Goal: Task Accomplishment & Management: Manage account settings

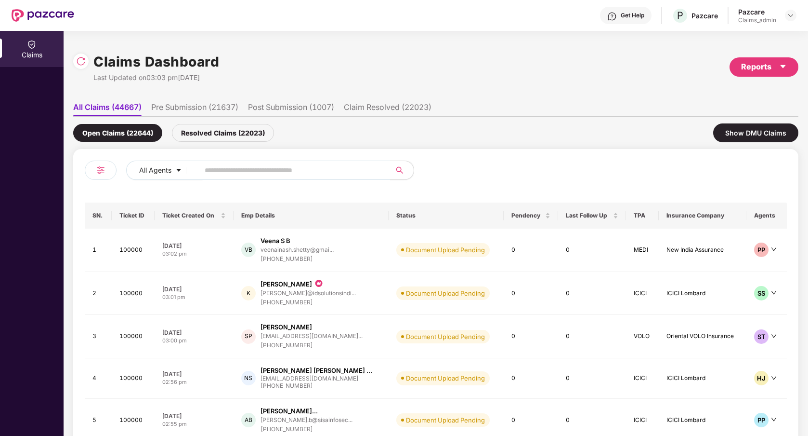
scroll to position [52, 0]
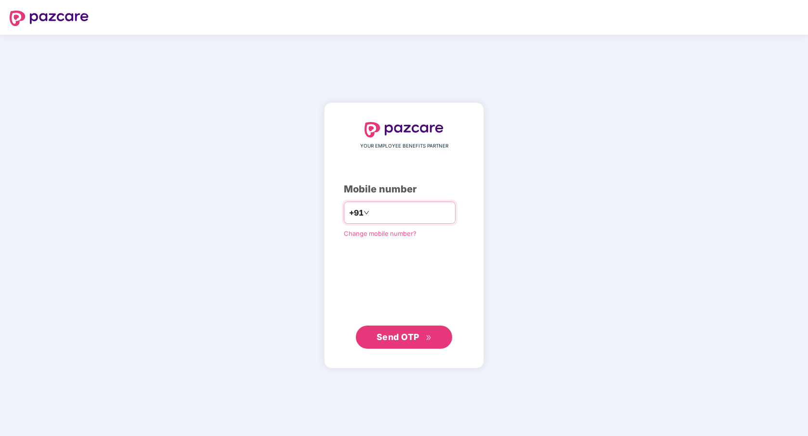
click at [419, 213] on input "number" at bounding box center [410, 212] width 79 height 15
type input "**********"
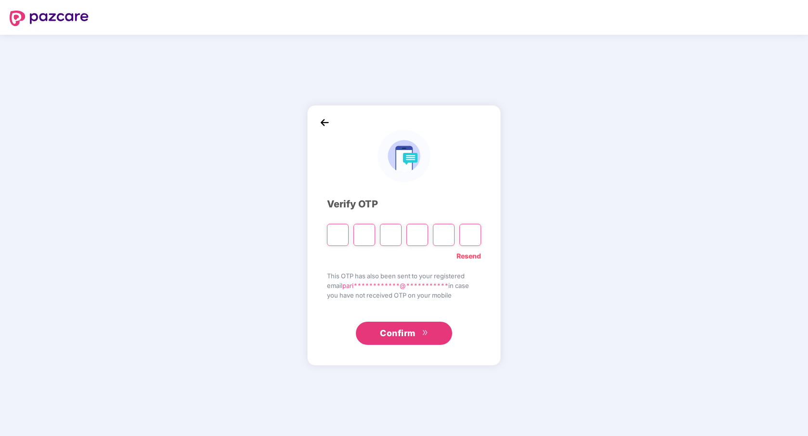
paste input "*"
type input "*"
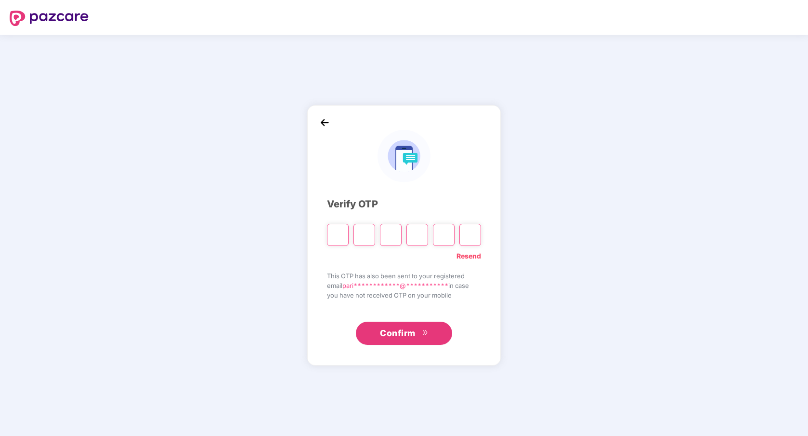
type input "*"
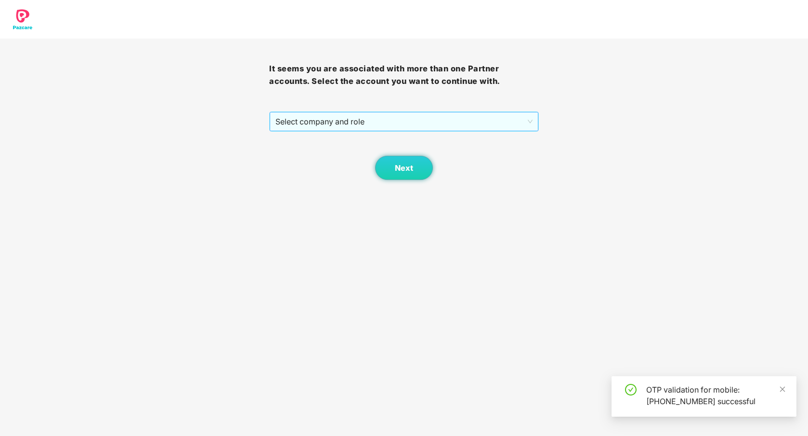
click at [494, 128] on span "Select company and role" at bounding box center [404, 121] width 257 height 18
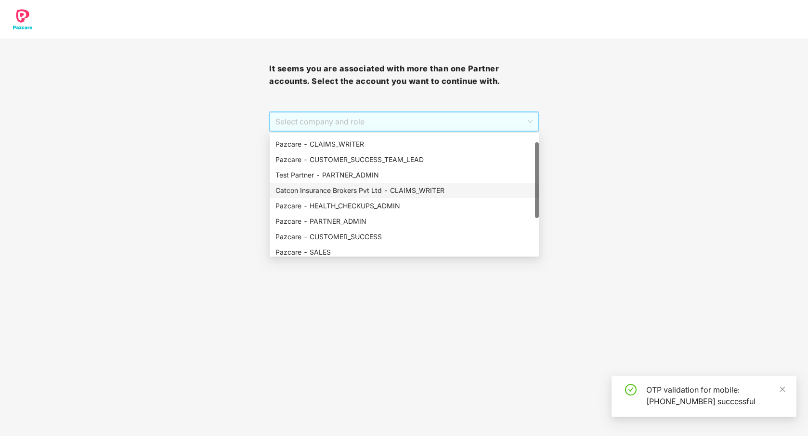
scroll to position [16, 0]
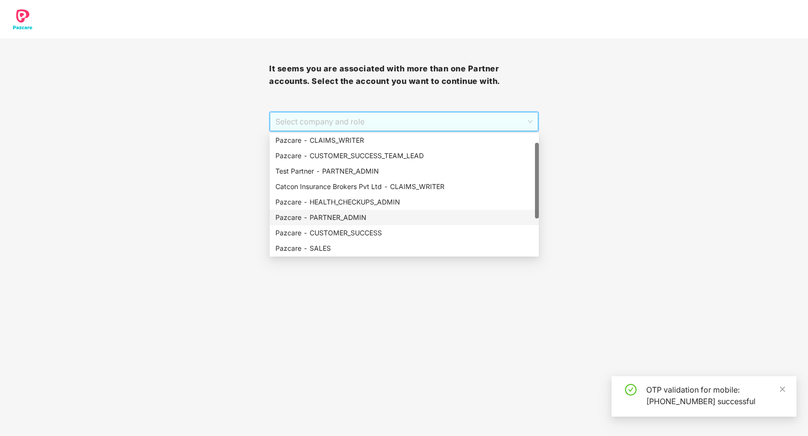
click at [405, 220] on div "Pazcare - PARTNER_ADMIN" at bounding box center [405, 217] width 258 height 11
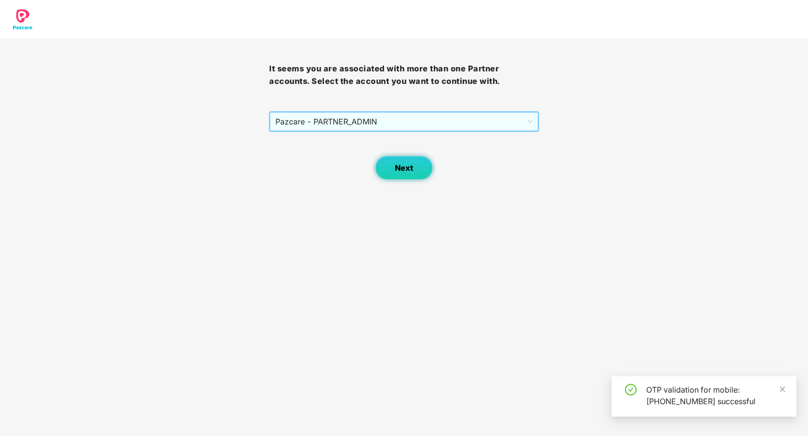
click at [407, 173] on button "Next" at bounding box center [404, 168] width 58 height 24
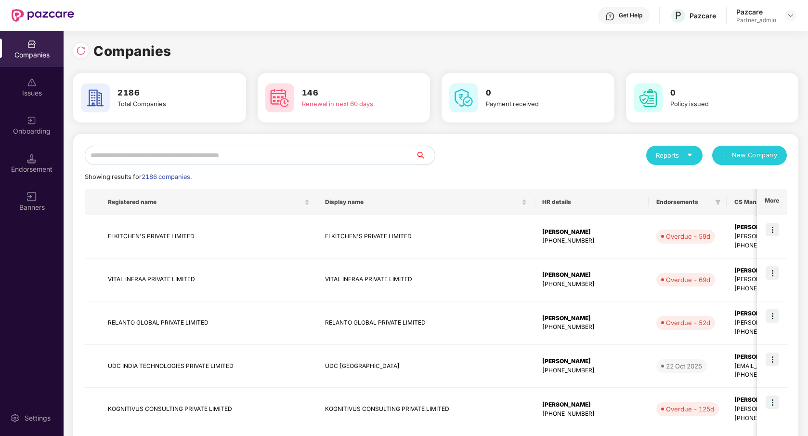
click at [384, 160] on input "text" at bounding box center [250, 155] width 331 height 19
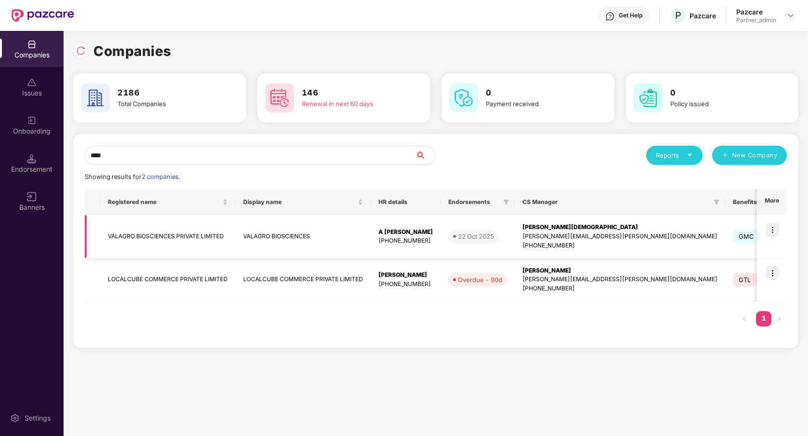
type input "****"
click at [774, 231] on img at bounding box center [772, 229] width 13 height 13
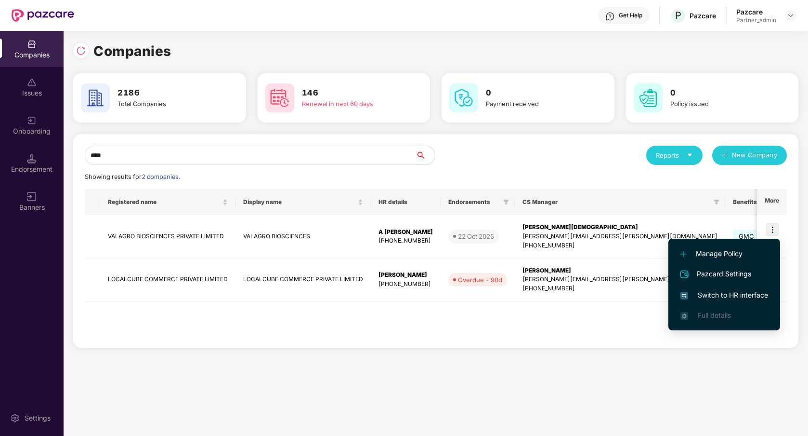
click at [738, 291] on span "Switch to HR interface" at bounding box center [725, 295] width 88 height 11
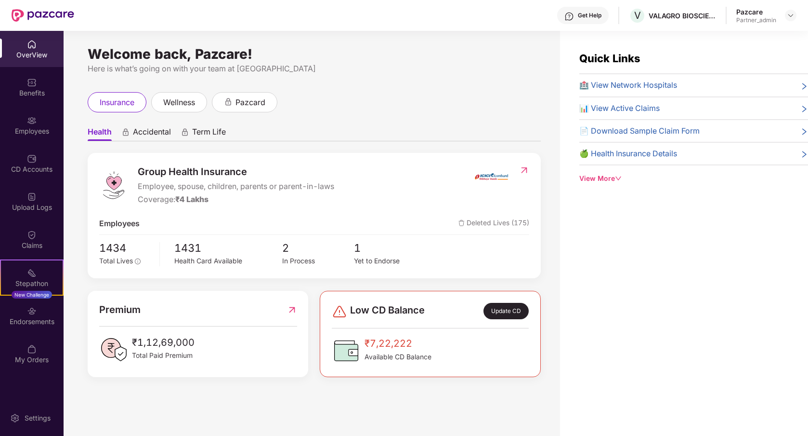
click at [34, 121] on img at bounding box center [32, 121] width 10 height 10
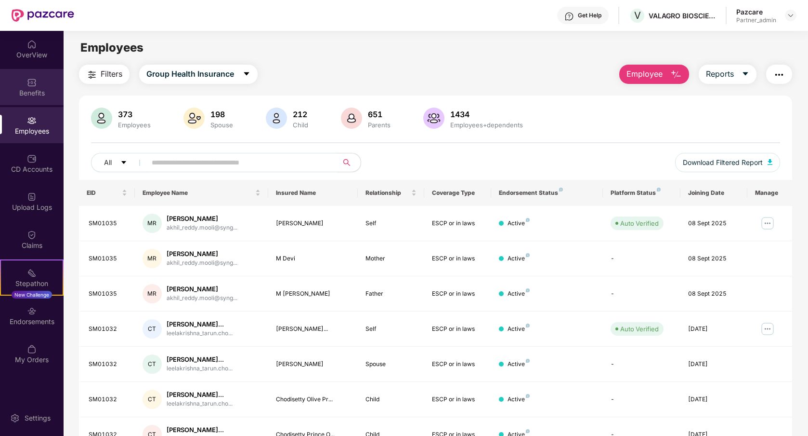
click at [25, 95] on div "Benefits" at bounding box center [32, 93] width 64 height 10
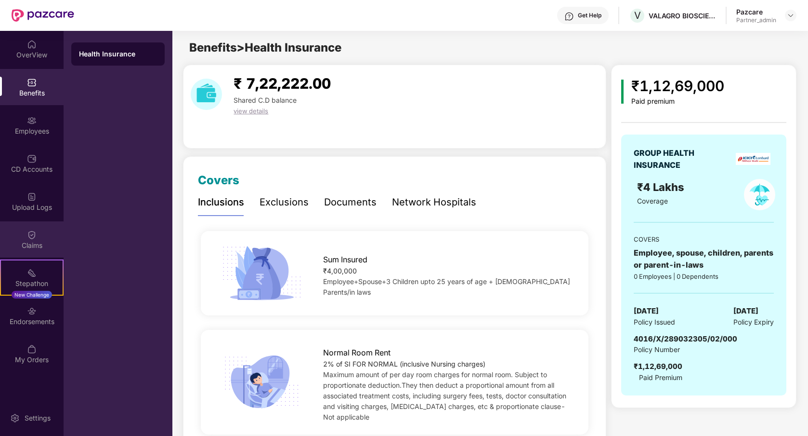
click at [35, 237] on img at bounding box center [32, 235] width 10 height 10
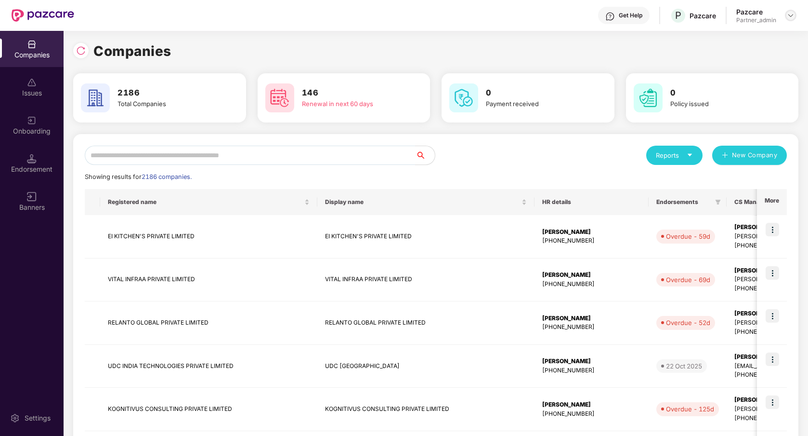
click at [400, 16] on img at bounding box center [791, 16] width 8 height 8
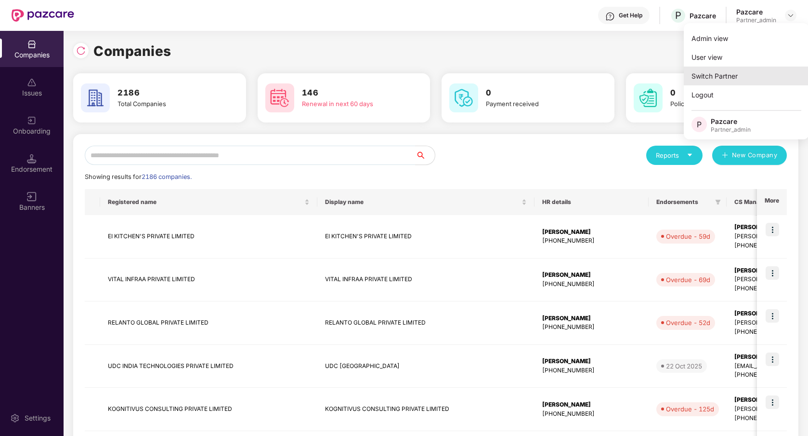
click at [400, 70] on div "Switch Partner" at bounding box center [746, 75] width 125 height 19
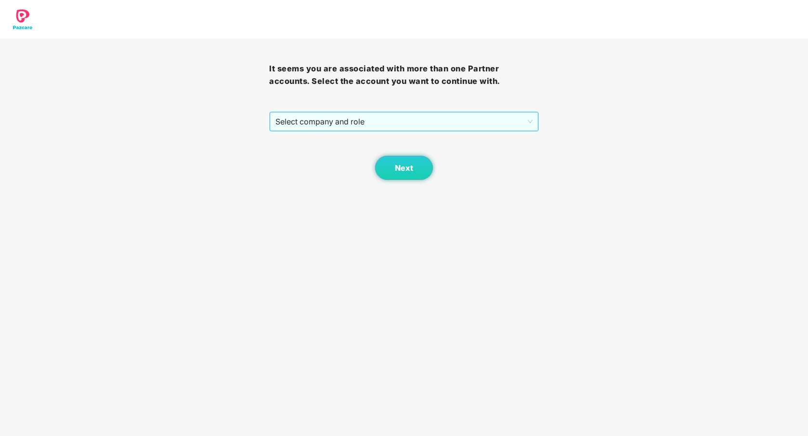
click at [400, 119] on span "Select company and role" at bounding box center [404, 121] width 257 height 18
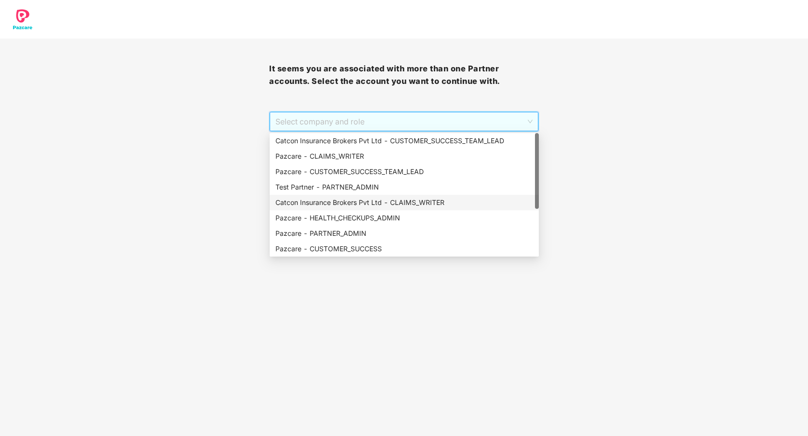
scroll to position [77, 0]
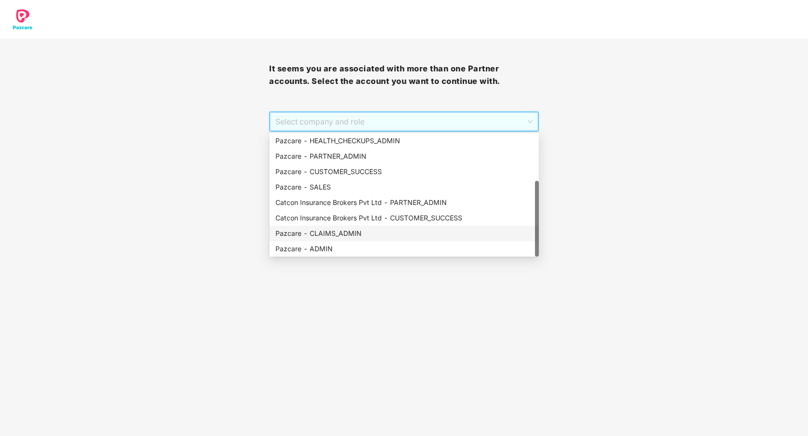
click at [348, 229] on div "Pazcare - CLAIMS_ADMIN" at bounding box center [405, 233] width 258 height 11
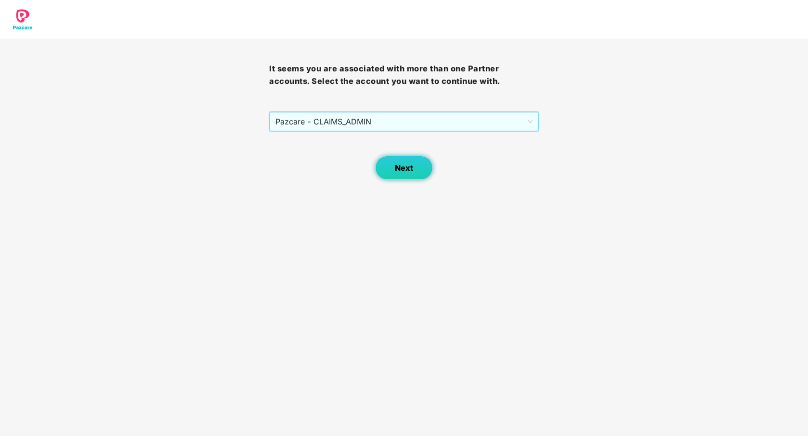
click at [400, 158] on button "Next" at bounding box center [404, 168] width 58 height 24
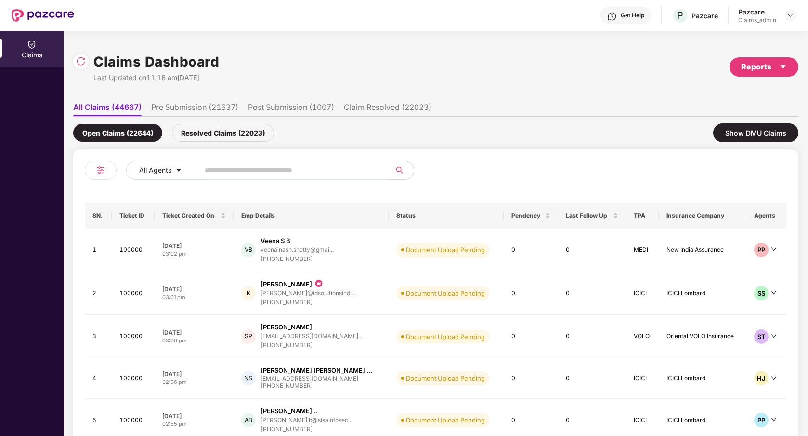
click at [400, 155] on div "All Agents SN. Ticket ID Ticket Created On Emp Details Status Pendency Last Fol…" at bounding box center [436, 318] width 726 height 339
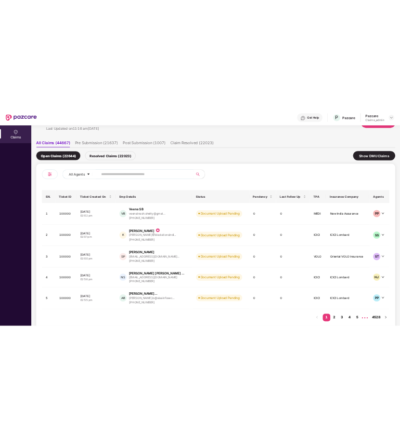
scroll to position [59, 0]
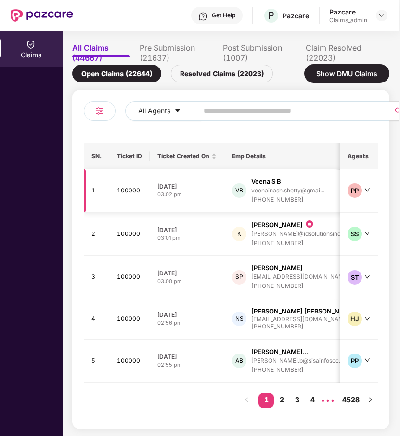
click at [322, 205] on td "VB Veena S B veenainash.shetty@gmai... +919741088184" at bounding box center [298, 190] width 146 height 43
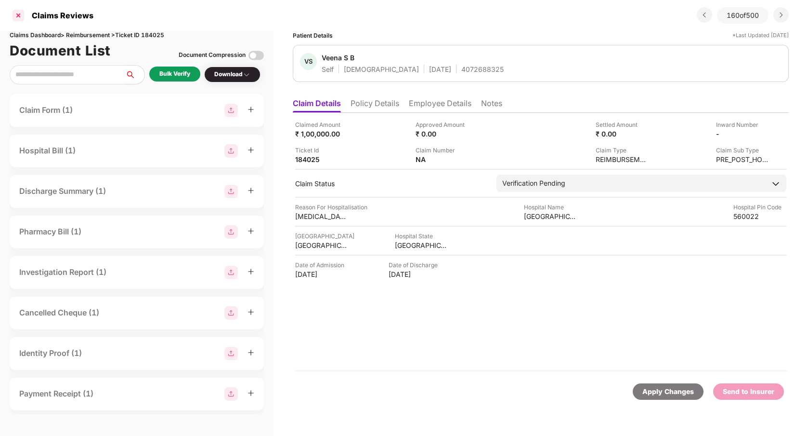
click at [16, 17] on div at bounding box center [18, 15] width 15 height 15
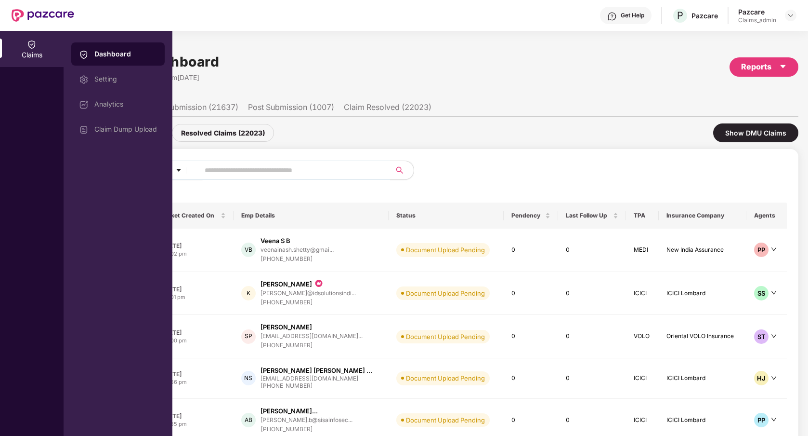
click at [400, 137] on div "Open Claims (22644) Resolved Claims (22023) Show DMU Claims" at bounding box center [436, 133] width 726 height 32
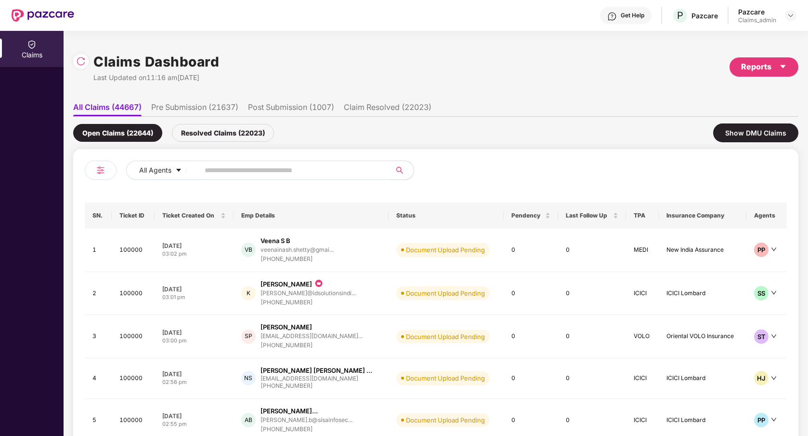
click at [400, 87] on div "Claims Dashboard Last Updated on 11:16 am, 13 Oct 2025 Reports" at bounding box center [436, 66] width 726 height 51
click at [183, 104] on li "Pre Submission (21637)" at bounding box center [194, 109] width 87 height 14
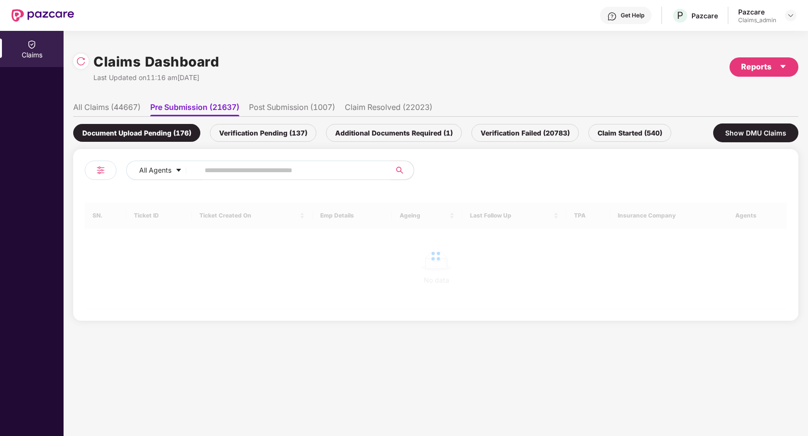
click at [281, 103] on li "Post Submission (1007)" at bounding box center [292, 109] width 86 height 14
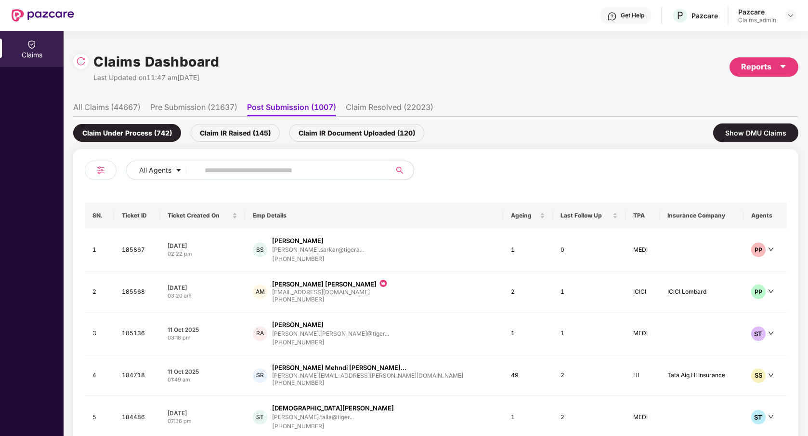
click at [365, 108] on li "Claim Resolved (22023)" at bounding box center [390, 109] width 88 height 14
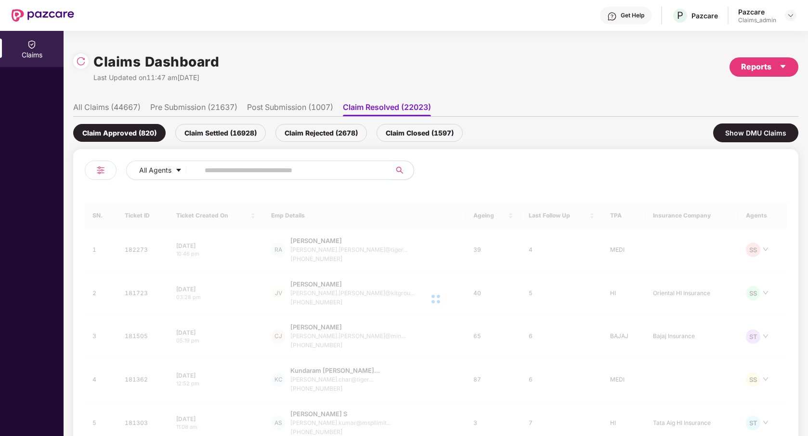
click at [132, 109] on li "All Claims (44667)" at bounding box center [106, 109] width 67 height 14
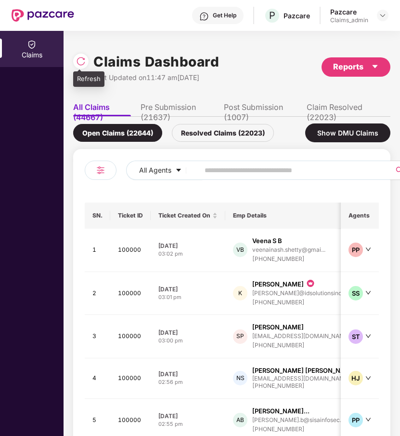
click at [82, 60] on img at bounding box center [81, 61] width 10 height 10
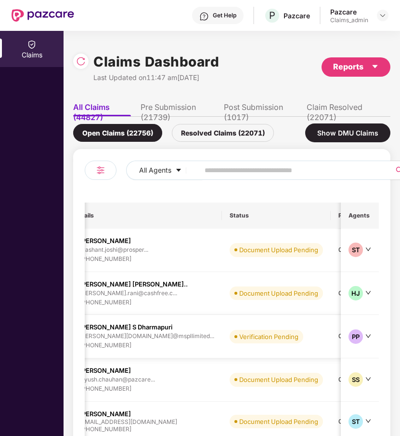
scroll to position [0, 178]
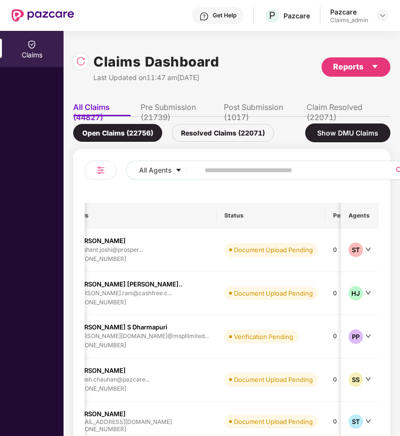
click at [176, 106] on li "Pre Submission (21739)" at bounding box center [178, 109] width 74 height 14
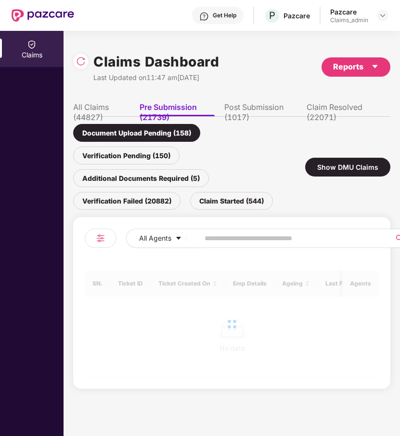
click at [228, 107] on li "Post Submission (1017)" at bounding box center [261, 109] width 73 height 14
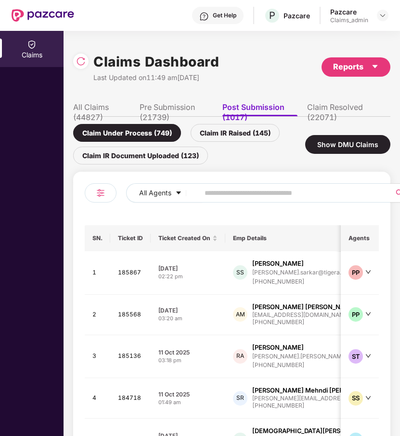
click at [320, 107] on li "Claim Resolved (22071)" at bounding box center [344, 109] width 74 height 14
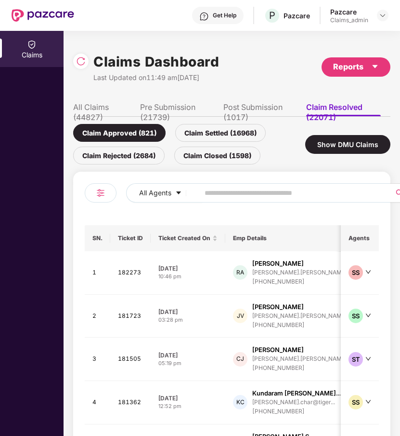
click at [101, 106] on li "All Claims (44827)" at bounding box center [101, 109] width 57 height 14
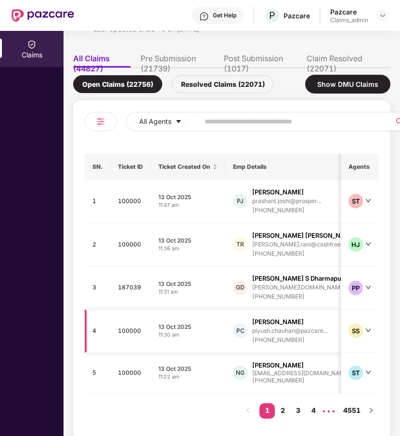
scroll to position [50, 0]
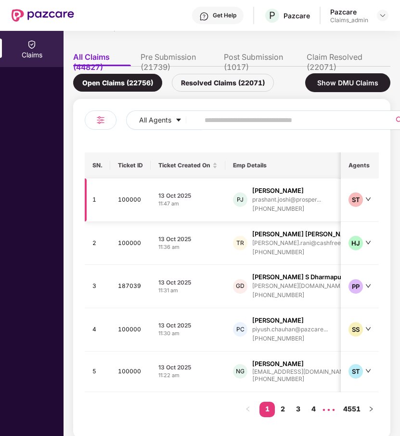
click at [204, 212] on td "13 Oct 2025 11:47 am" at bounding box center [188, 199] width 75 height 43
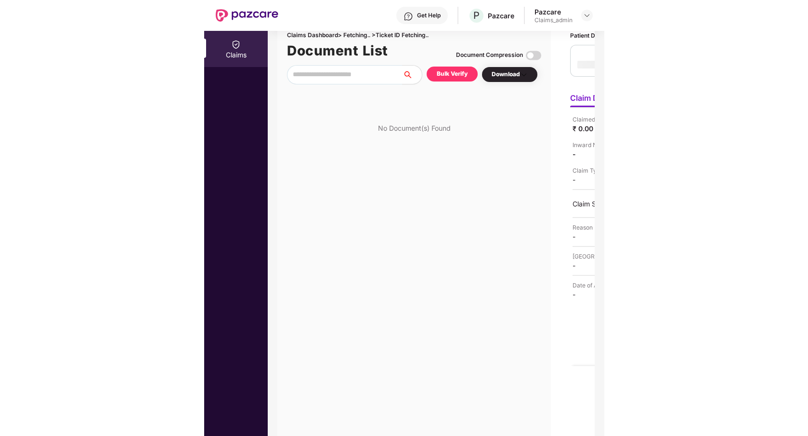
scroll to position [0, 0]
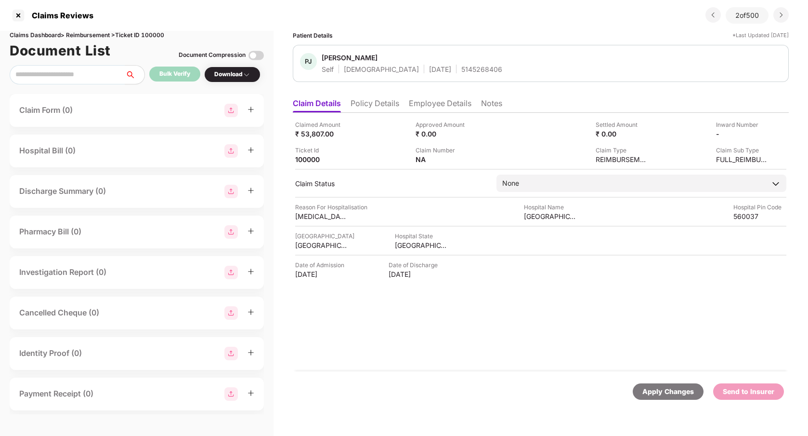
click at [400, 337] on div "Claimed Amount ₹ 53,807.00 Approved Amount ₹ 0.00 Settled Amount ₹ 0.00 Inward …" at bounding box center [541, 242] width 496 height 258
